Goal: Subscribe to service/newsletter

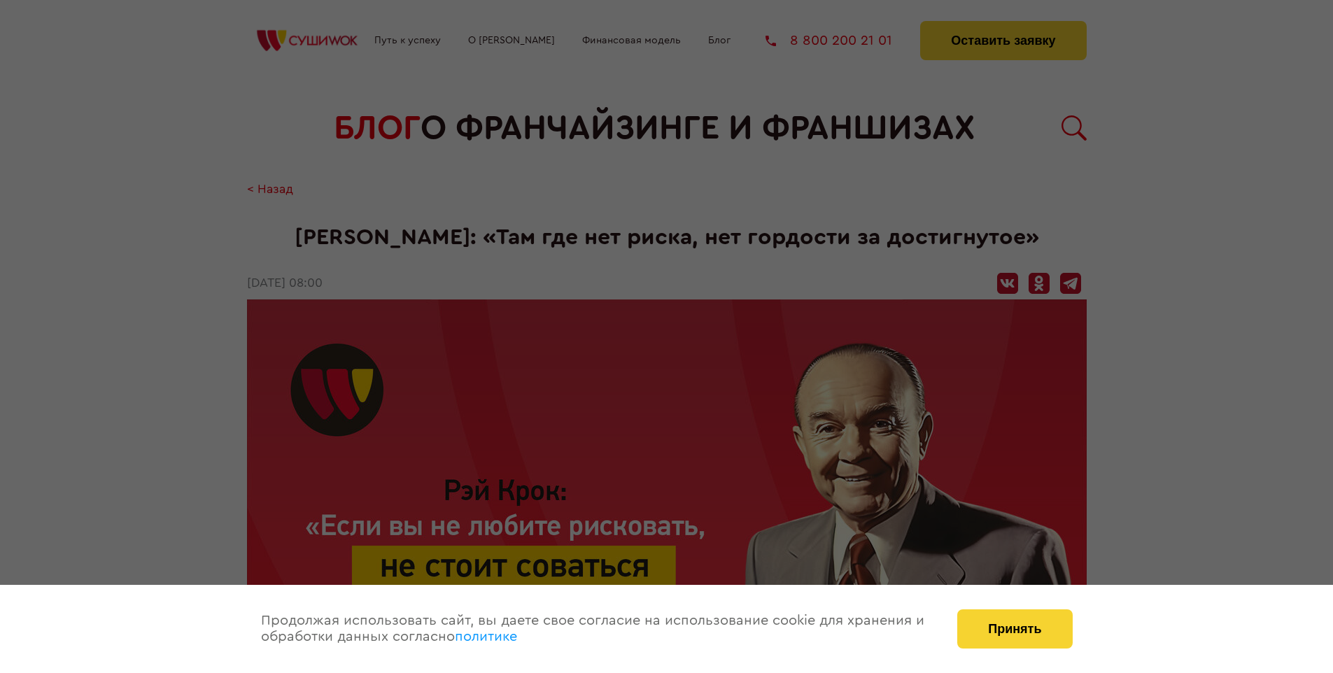
scroll to position [2353, 0]
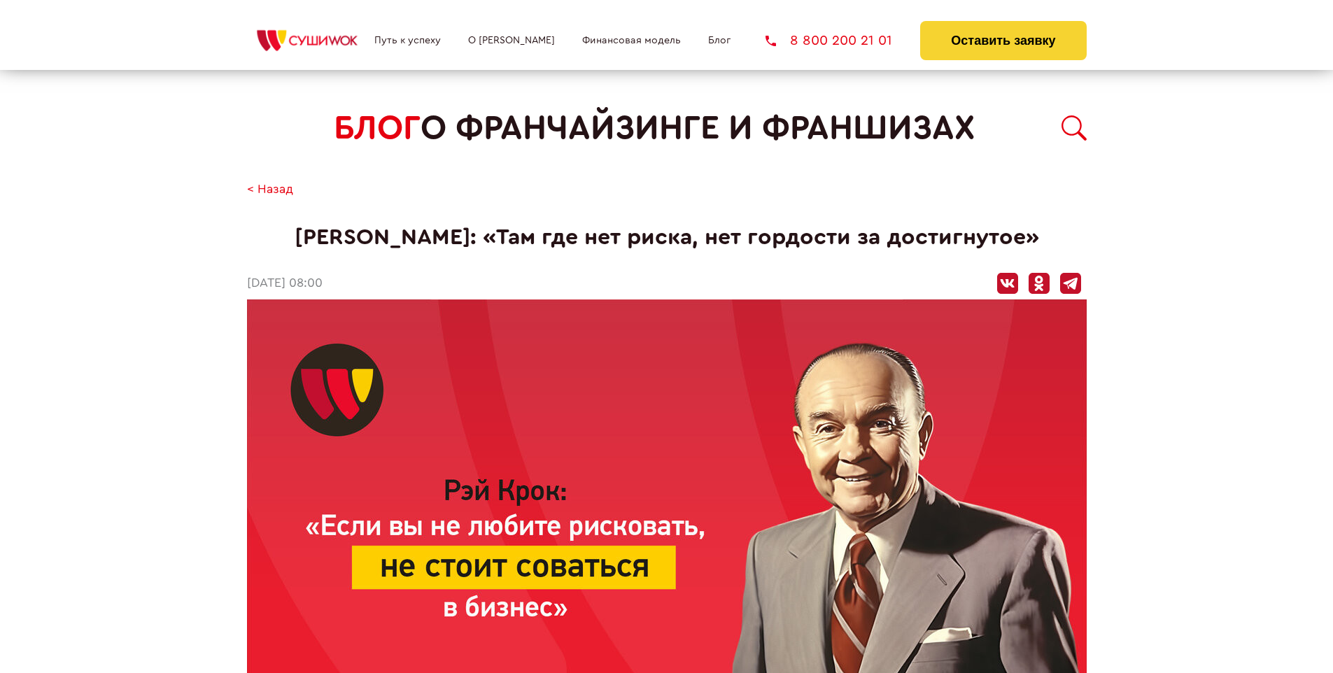
scroll to position [2353, 0]
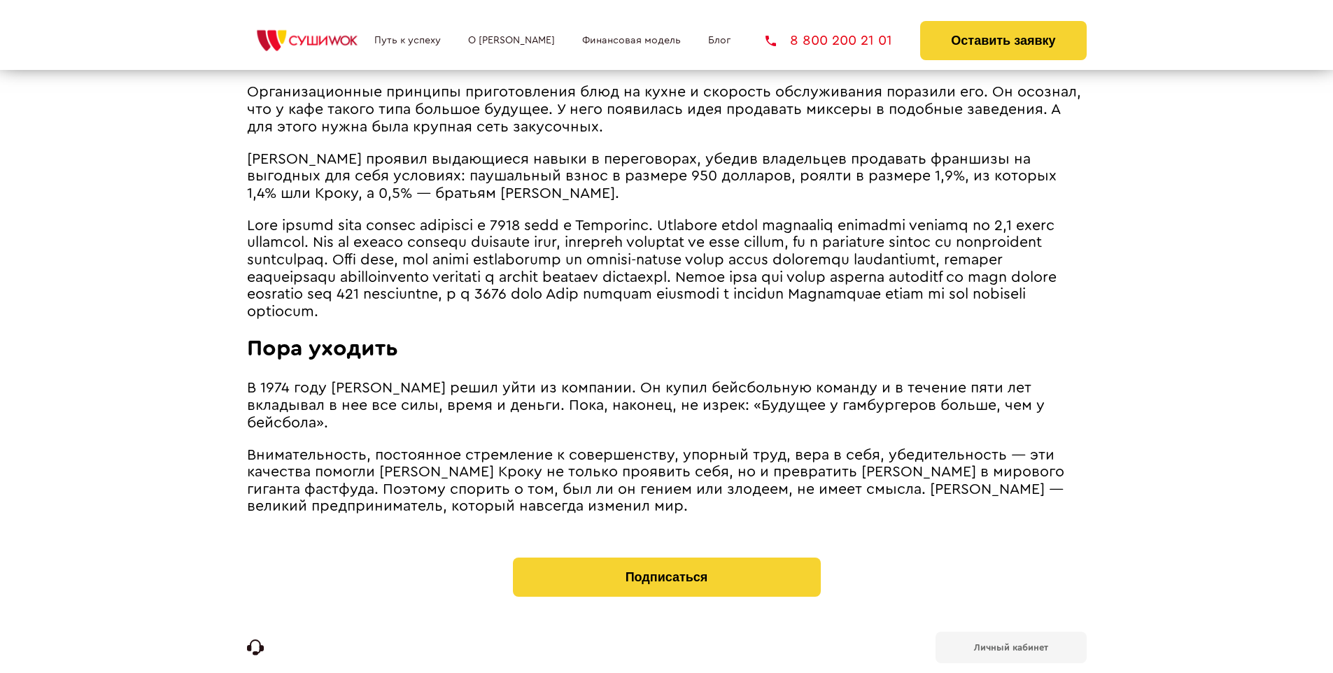
click at [1010, 643] on b "Личный кабинет" at bounding box center [1011, 647] width 74 height 9
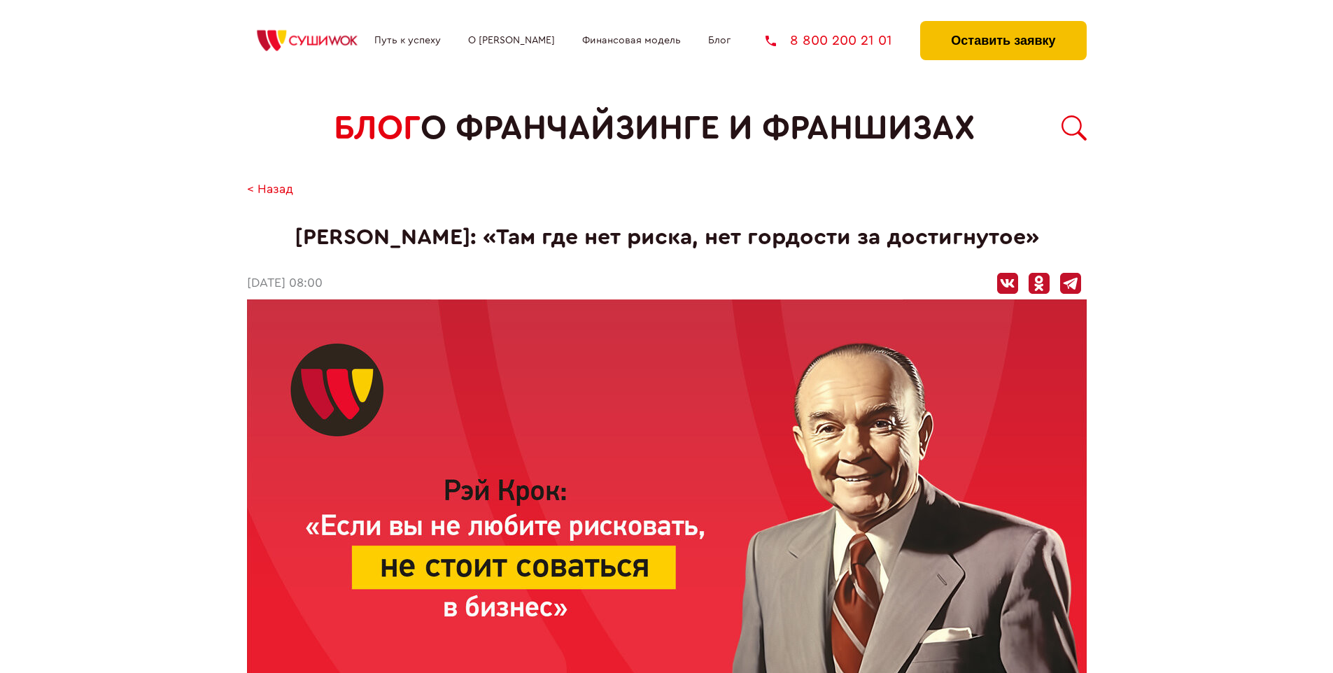
click at [1002, 24] on button "Оставить заявку" at bounding box center [1003, 40] width 166 height 39
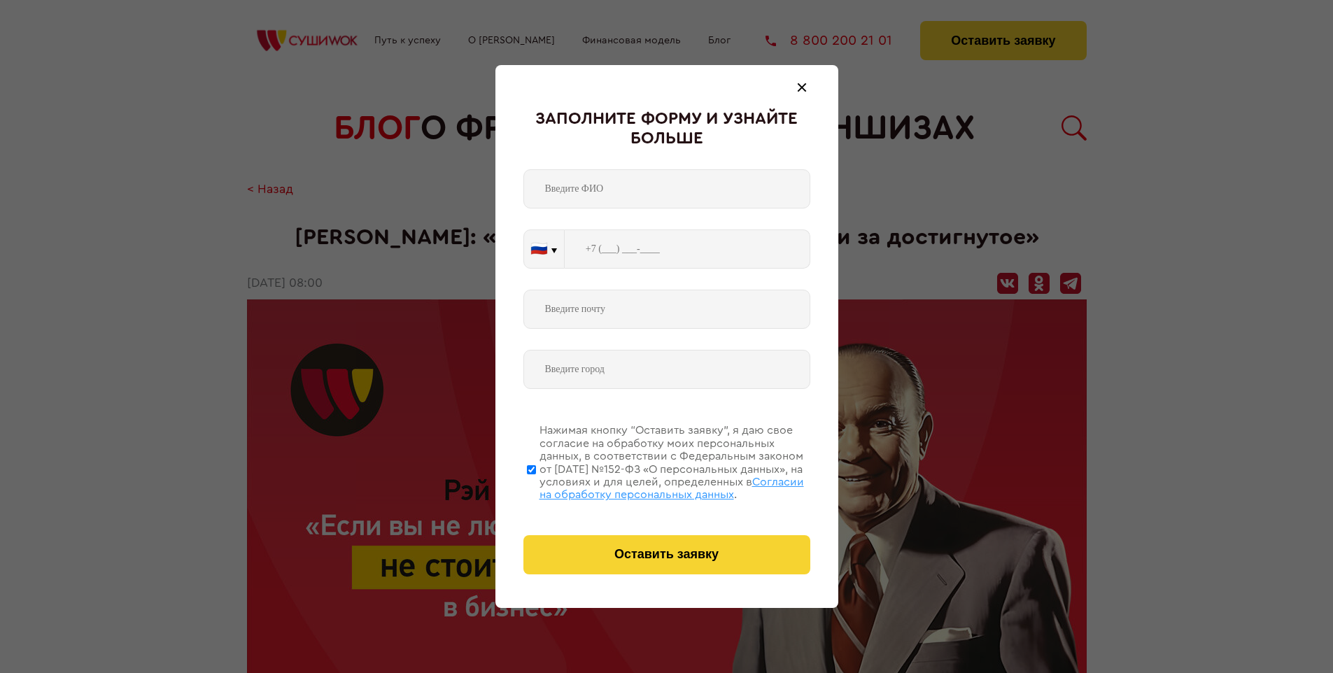
click at [648, 486] on span "Согласии на обработку персональных данных" at bounding box center [671, 488] width 264 height 24
click at [536, 486] on input "Нажимая кнопку “Оставить заявку”, я даю свое согласие на обработку моих персона…" at bounding box center [531, 469] width 9 height 112
checkbox input "false"
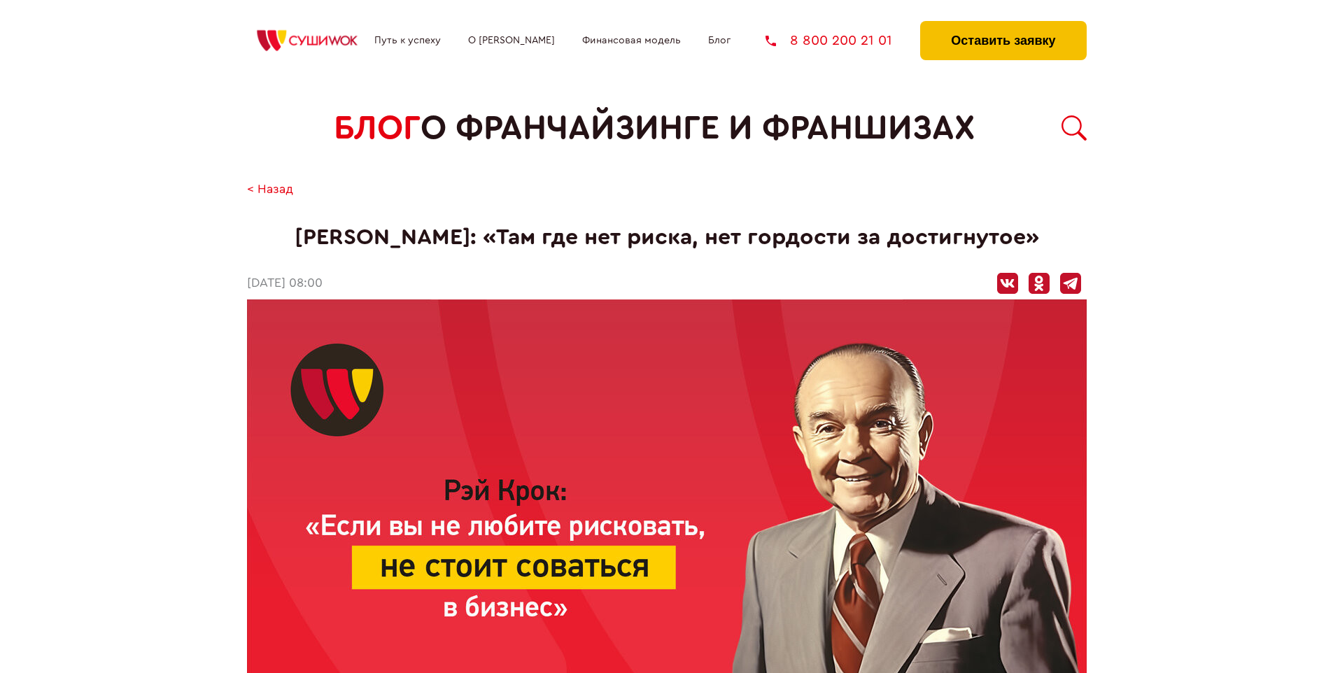
click at [1002, 24] on button "Оставить заявку" at bounding box center [1003, 40] width 166 height 39
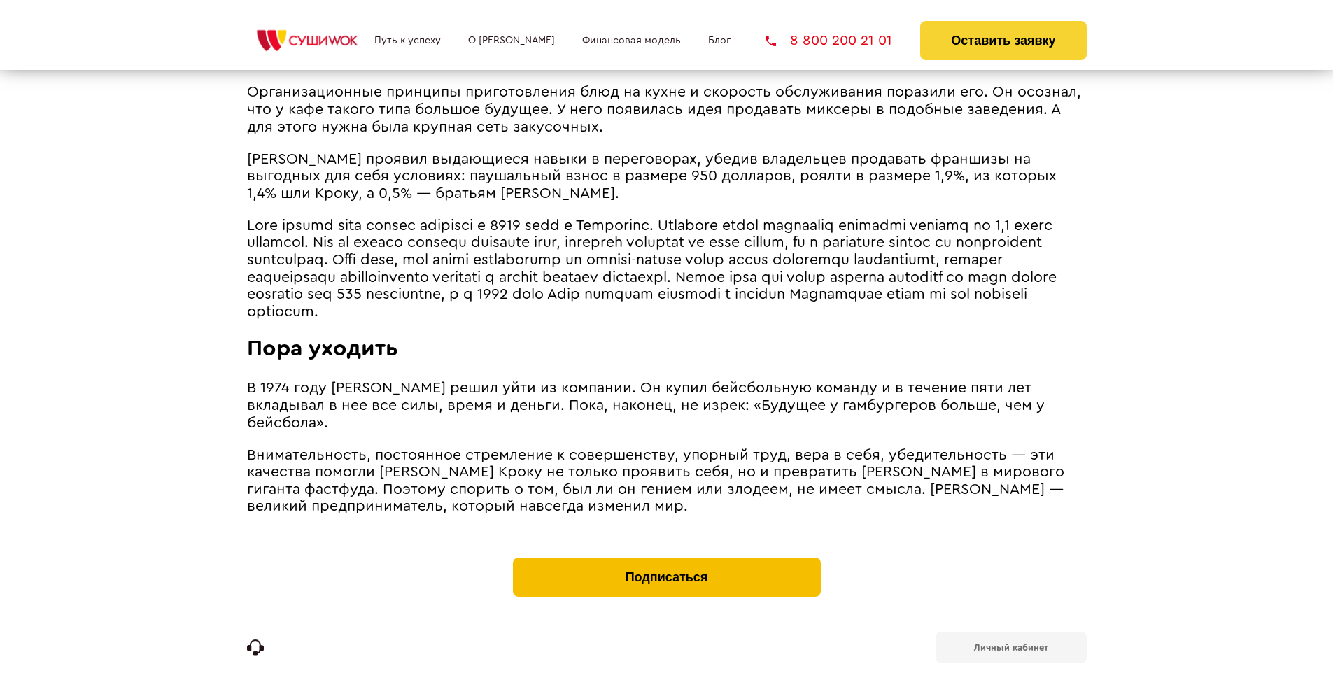
click at [666, 558] on button "Подписаться" at bounding box center [667, 577] width 308 height 39
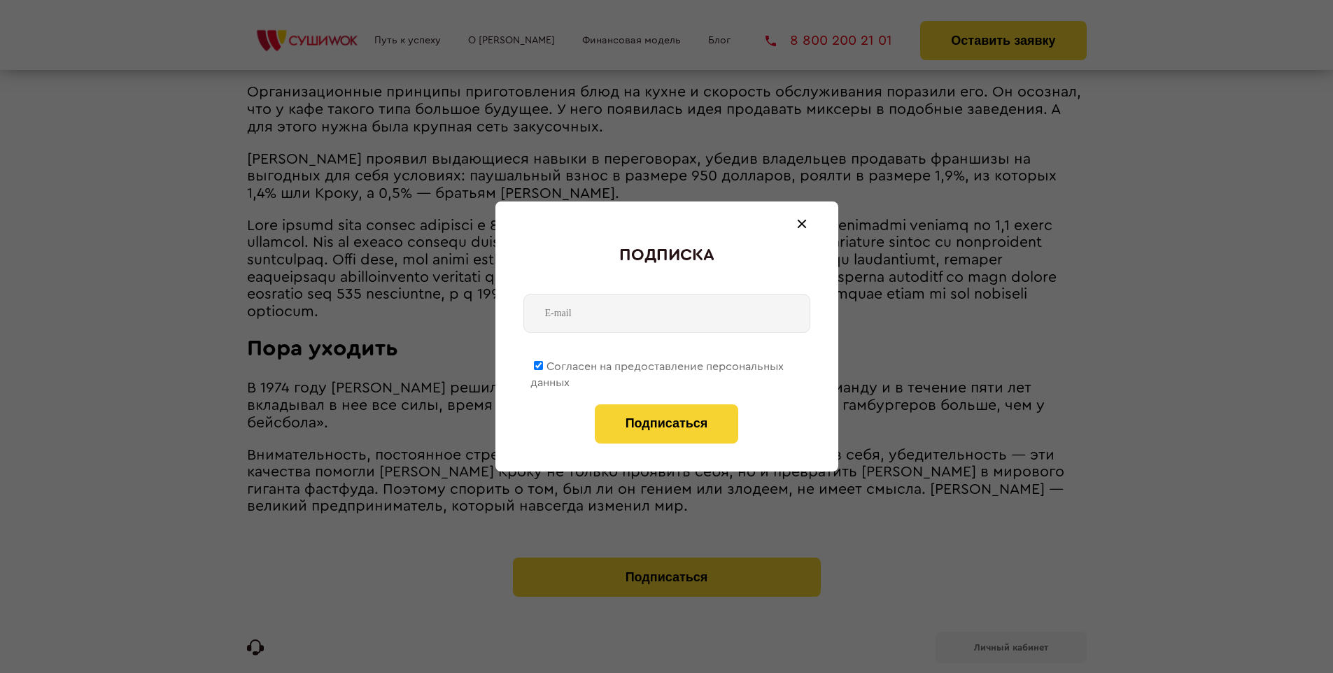
click at [658, 364] on span "Согласен на предоставление персональных данных" at bounding box center [656, 374] width 253 height 27
click at [543, 364] on input "Согласен на предоставление персональных данных" at bounding box center [538, 365] width 9 height 9
checkbox input "false"
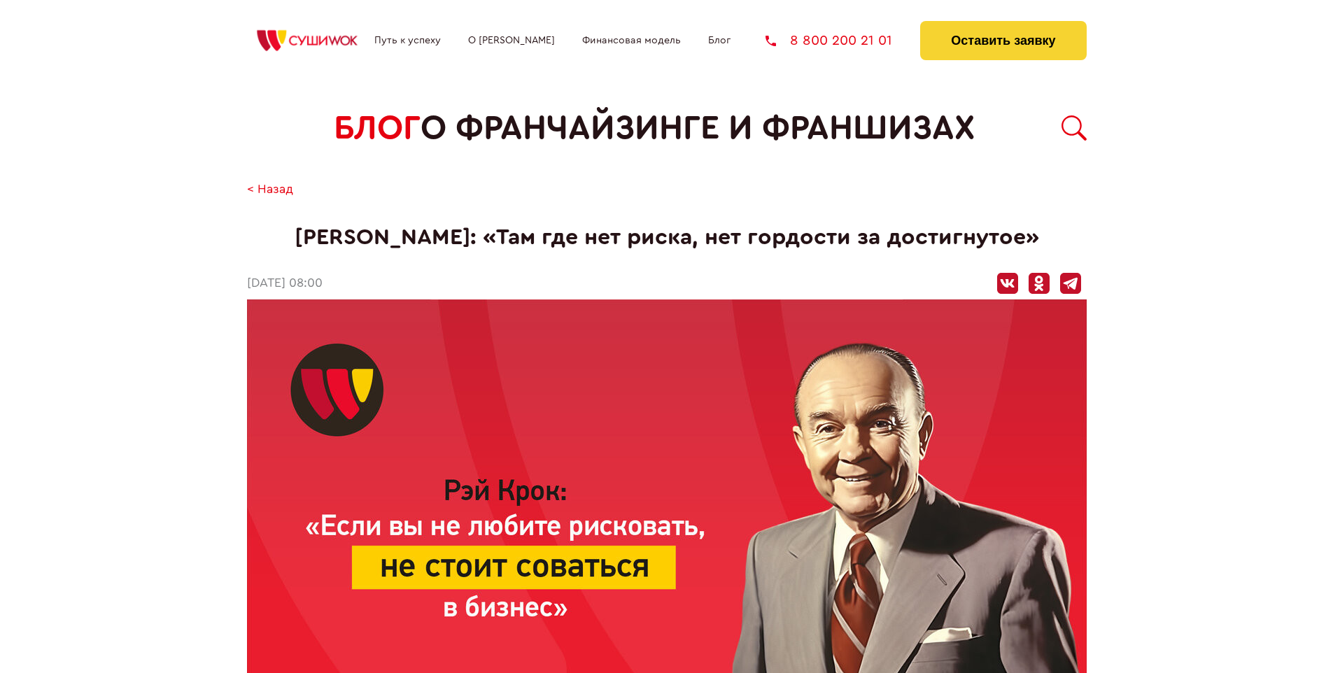
scroll to position [2353, 0]
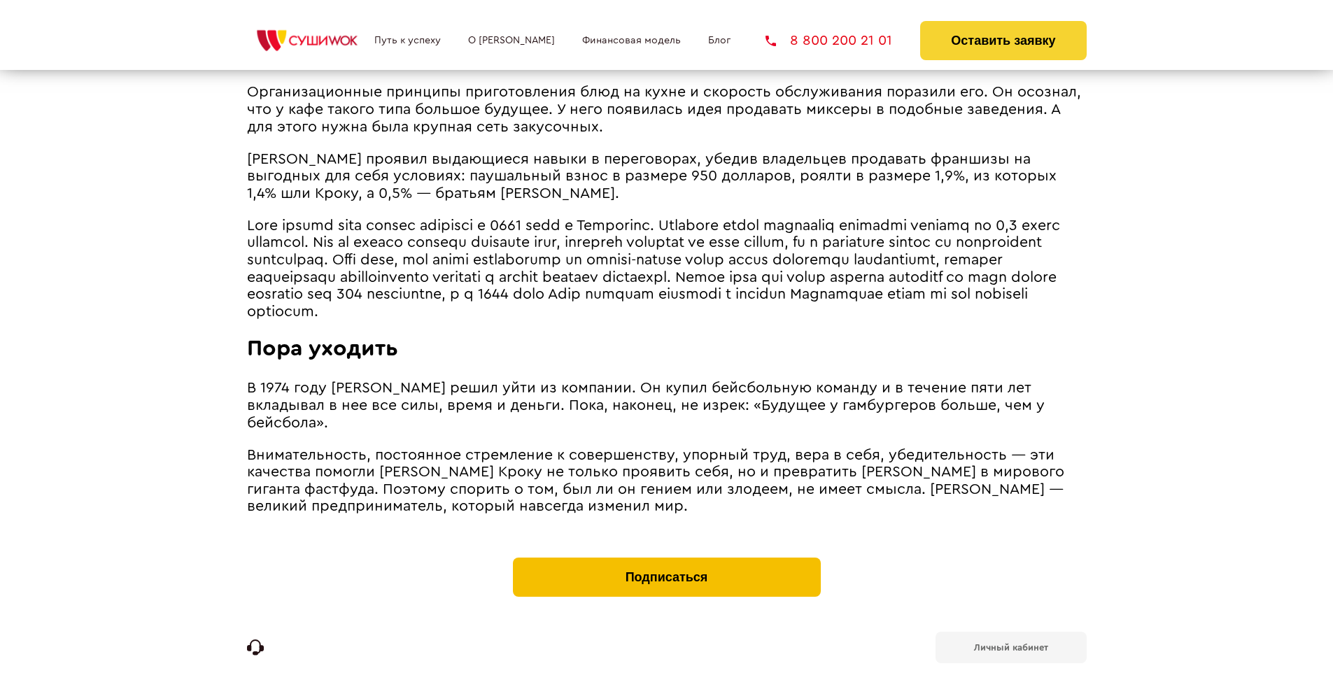
click at [666, 558] on button "Подписаться" at bounding box center [667, 577] width 308 height 39
